Goal: Information Seeking & Learning: Learn about a topic

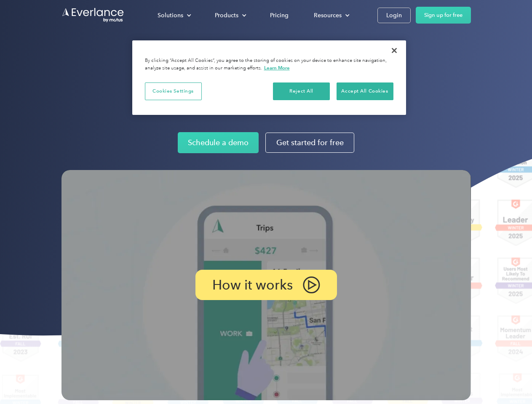
click at [266, 202] on img at bounding box center [265, 285] width 409 height 230
click at [174, 15] on div "Solutions" at bounding box center [170, 15] width 26 height 11
click at [229, 15] on div "Products" at bounding box center [227, 15] width 24 height 11
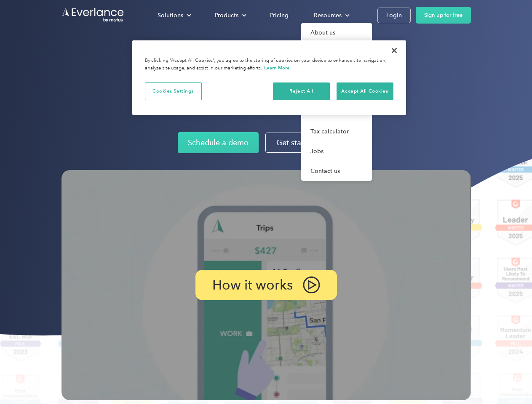
click at [330, 15] on div "Resources" at bounding box center [328, 15] width 28 height 11
click at [266, 285] on p "How it works" at bounding box center [252, 285] width 80 height 10
click at [173, 91] on button "Cookies Settings" at bounding box center [173, 91] width 57 height 18
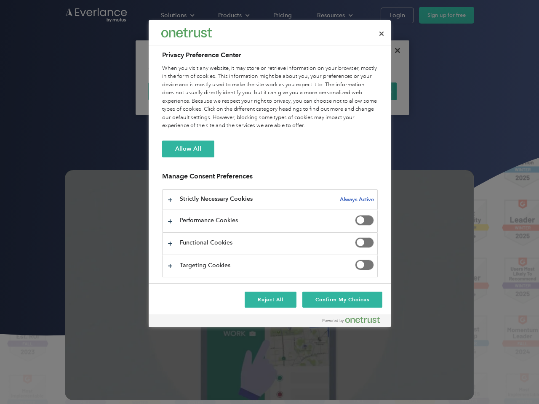
click at [301, 91] on div "When you visit any website, it may store or retrieve information on your browse…" at bounding box center [270, 97] width 216 height 66
click at [365, 91] on div "When you visit any website, it may store or retrieve information on your browse…" at bounding box center [270, 97] width 216 height 66
click at [394, 51] on div at bounding box center [269, 202] width 539 height 404
